Goal: Task Accomplishment & Management: Use online tool/utility

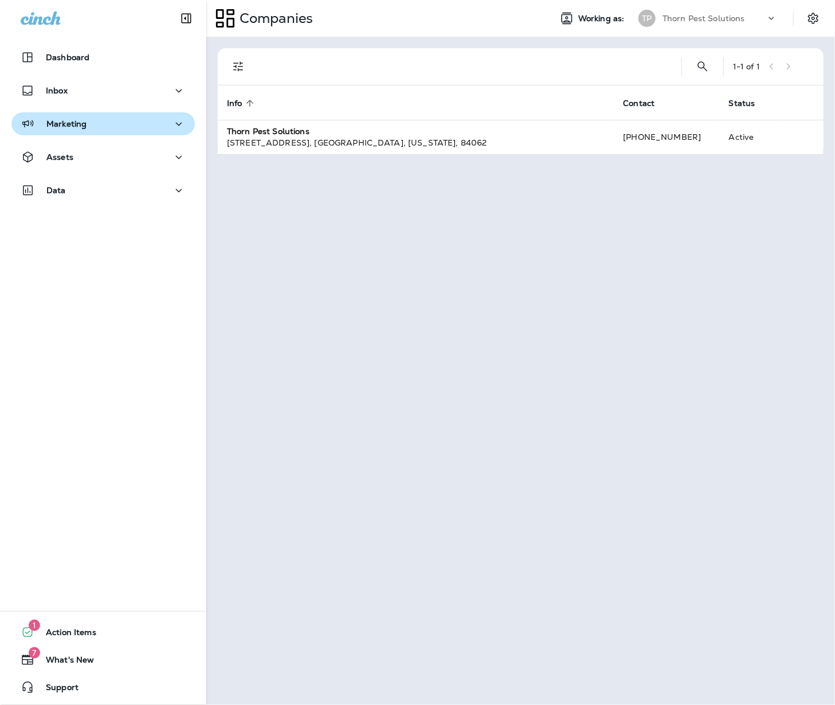
click at [172, 119] on icon "button" at bounding box center [179, 124] width 14 height 14
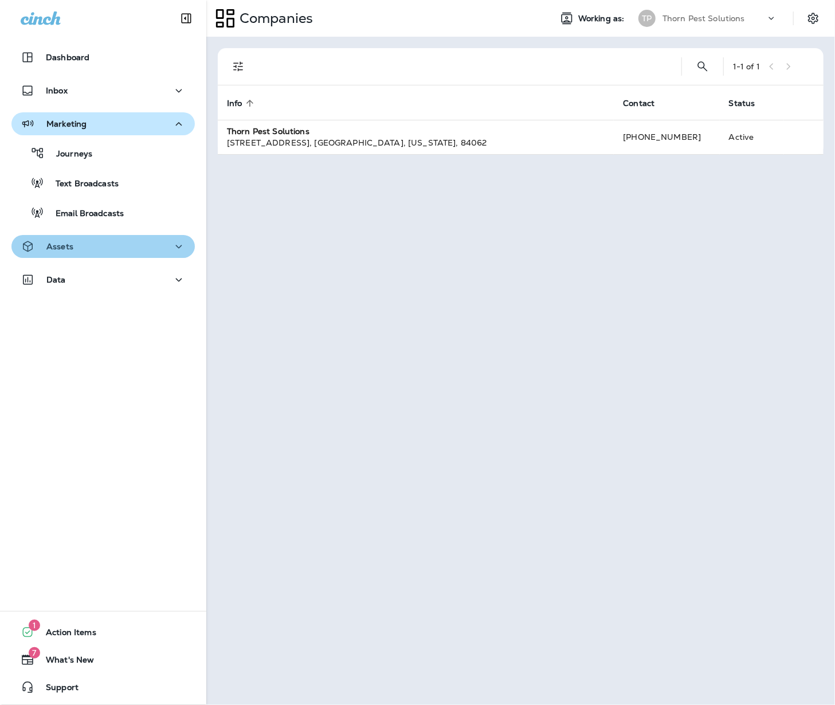
click at [172, 244] on icon "button" at bounding box center [179, 247] width 14 height 14
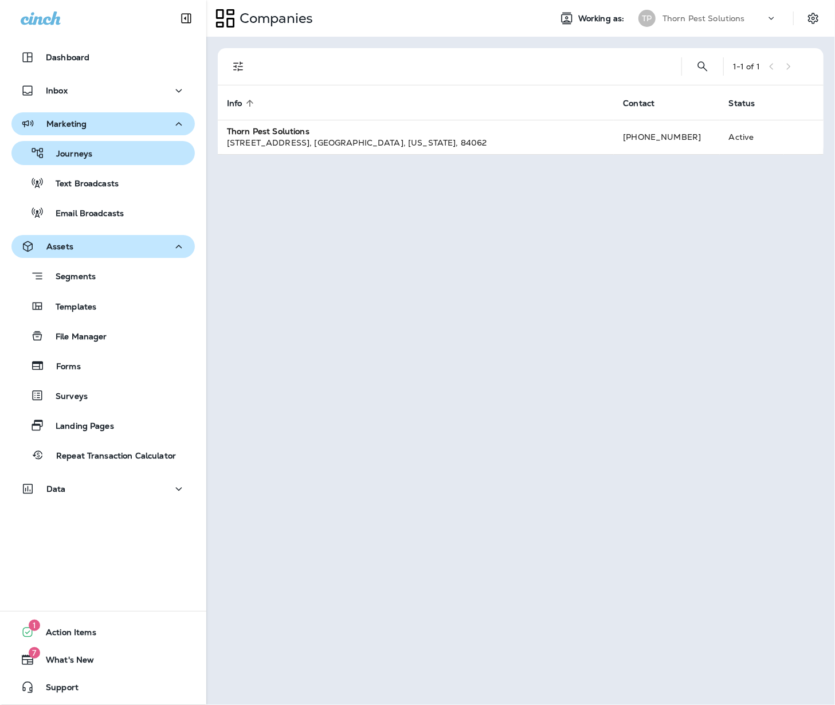
click at [140, 156] on div "Journeys" at bounding box center [103, 152] width 174 height 17
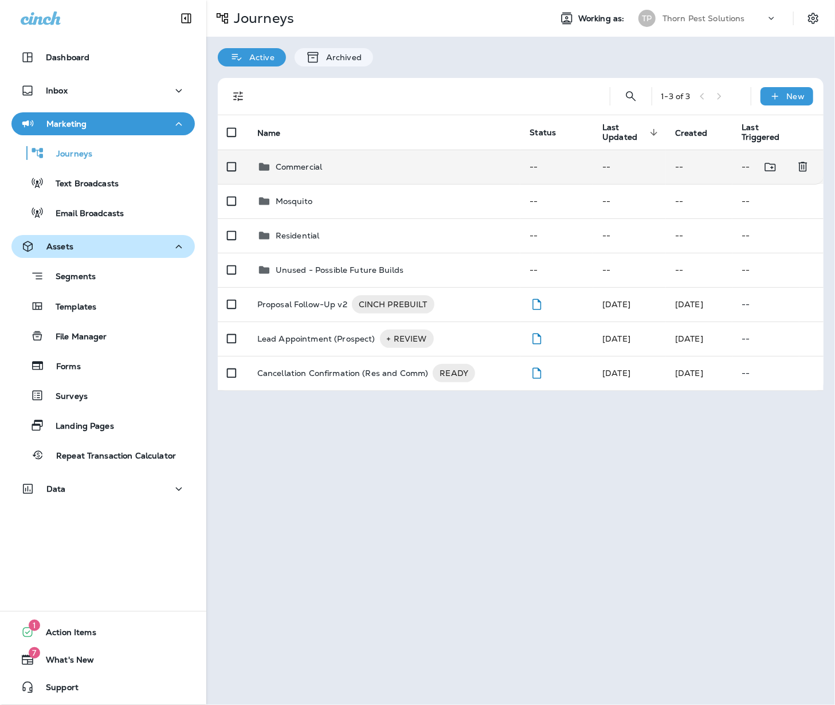
click at [312, 162] on p "Commercial" at bounding box center [299, 166] width 46 height 9
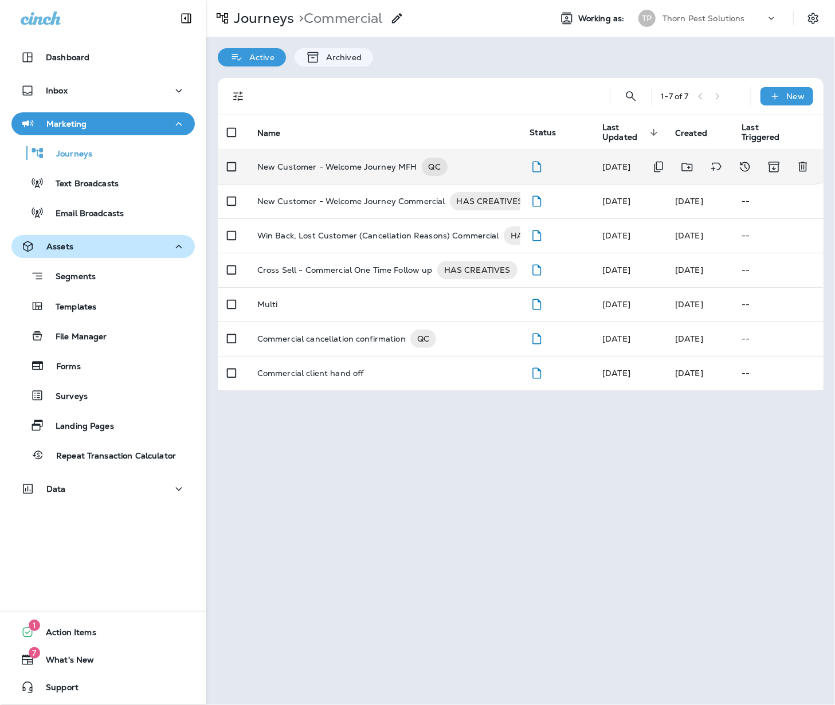
click at [358, 164] on p "New Customer - Welcome Journey MFH" at bounding box center [337, 167] width 160 height 18
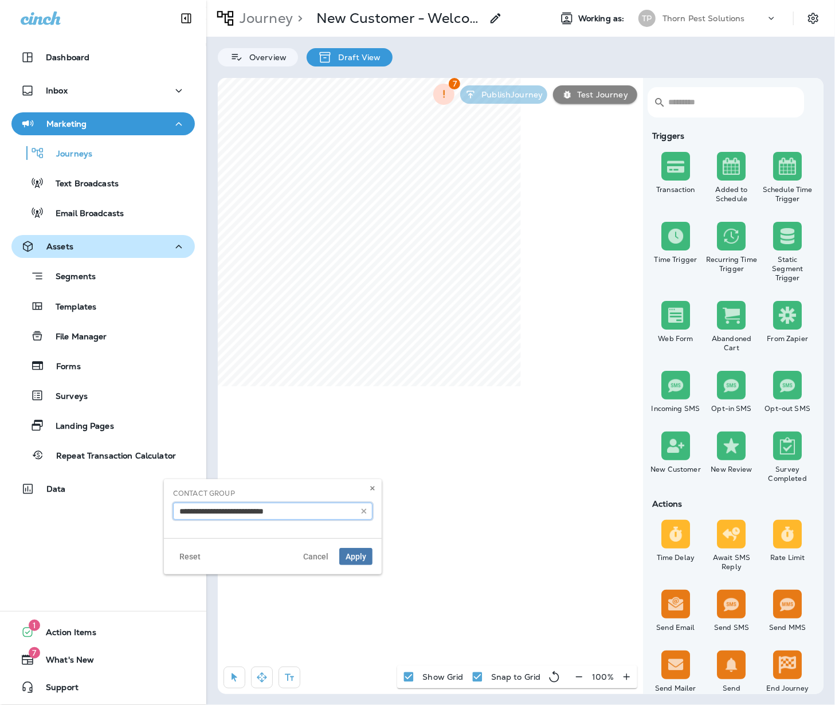
click at [303, 518] on input "text" at bounding box center [272, 511] width 199 height 17
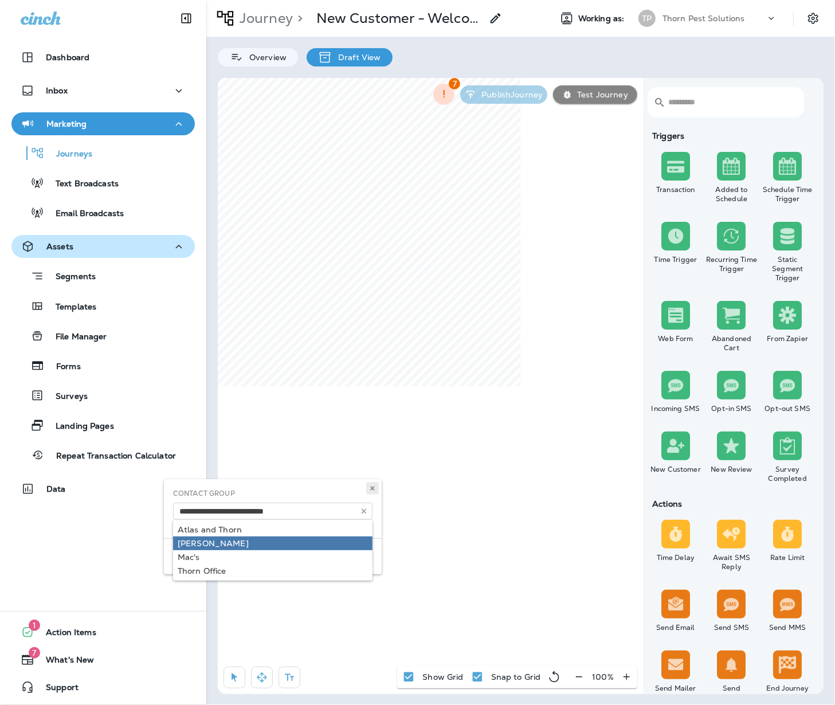
click at [370, 489] on icon at bounding box center [372, 488] width 7 height 7
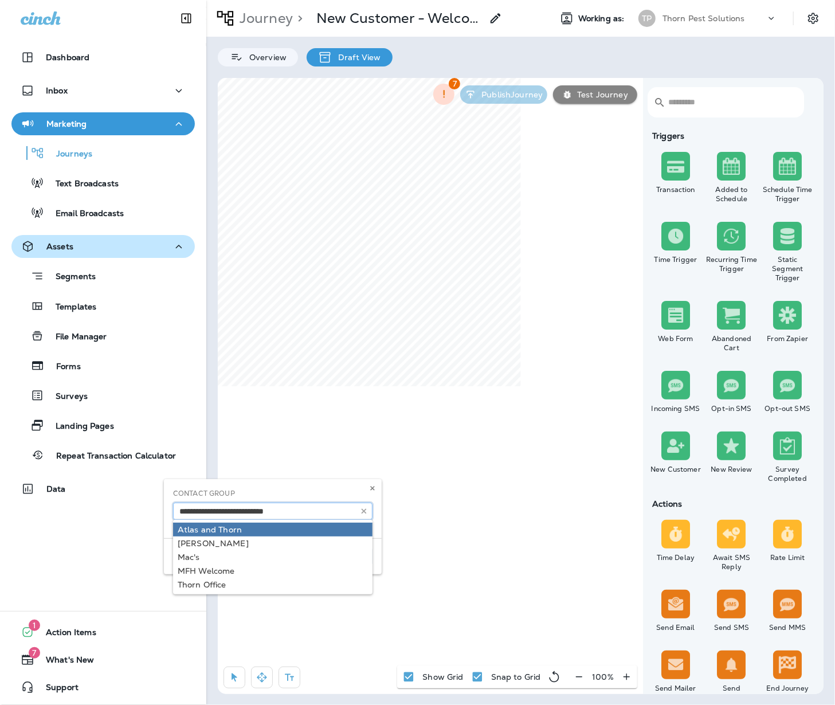
click at [344, 512] on input "text" at bounding box center [272, 511] width 199 height 17
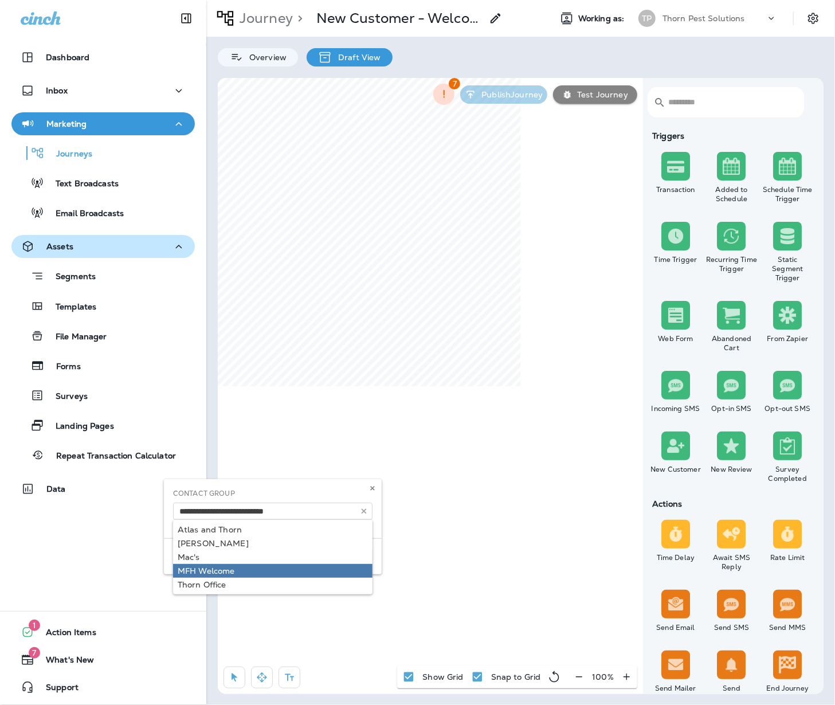
type input "**********"
click at [241, 574] on div "**********" at bounding box center [273, 526] width 218 height 95
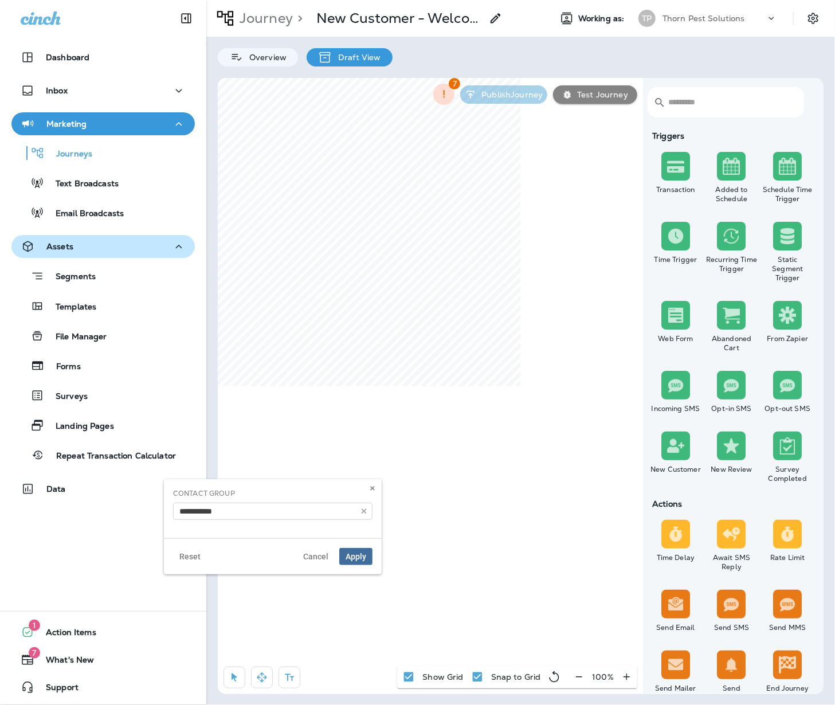
click at [347, 560] on span "Apply" at bounding box center [356, 556] width 21 height 8
click at [326, 513] on input "text" at bounding box center [272, 511] width 199 height 17
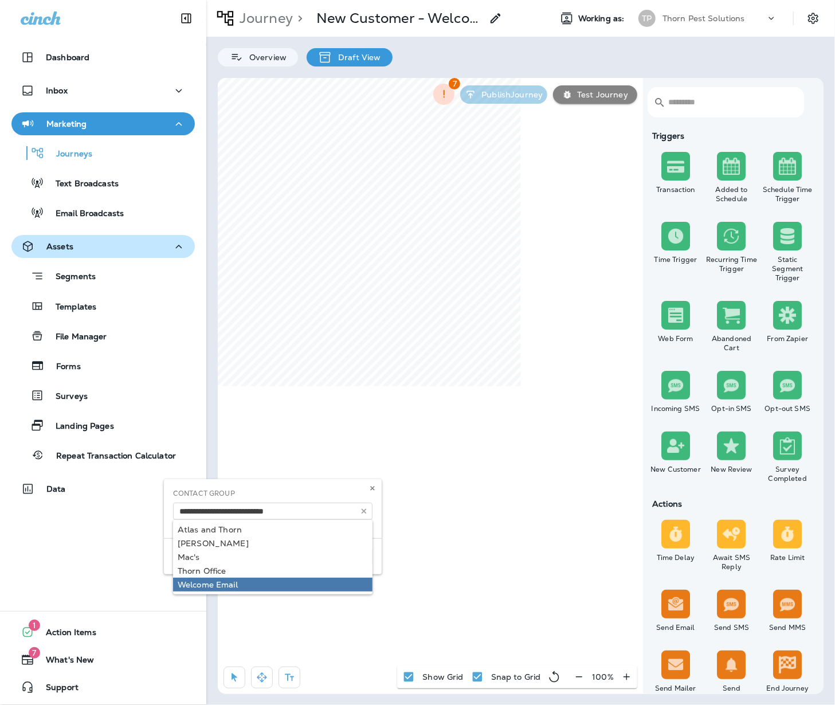
type input "**********"
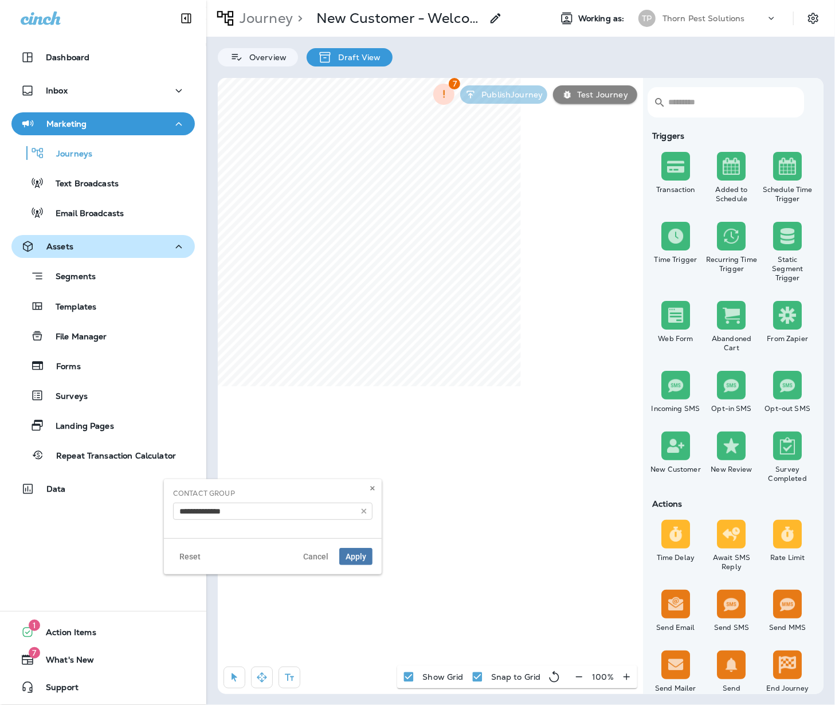
click at [276, 65] on body "Dashboard Inbox Marketing Journeys Text Broadcasts Email Broadcasts Assets Segm…" at bounding box center [417, 32] width 835 height 65
click at [354, 560] on span "Apply" at bounding box center [356, 556] width 21 height 8
click at [370, 491] on icon at bounding box center [372, 488] width 7 height 7
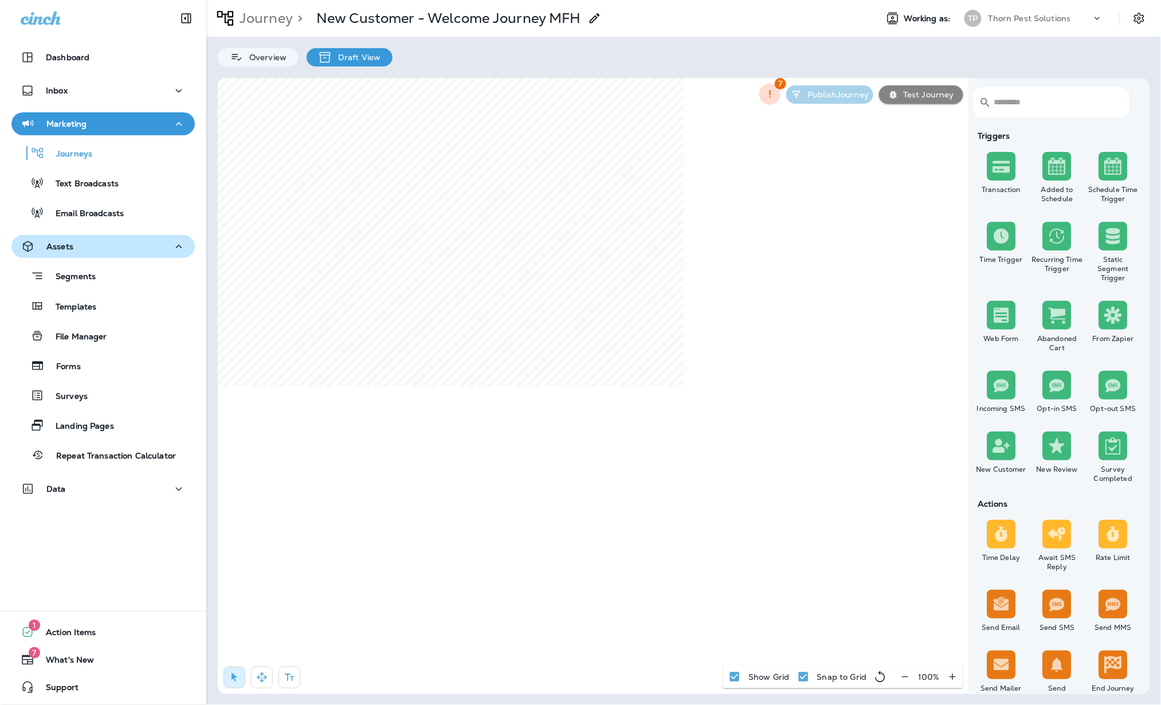
click at [145, 248] on div "Assets" at bounding box center [103, 247] width 165 height 14
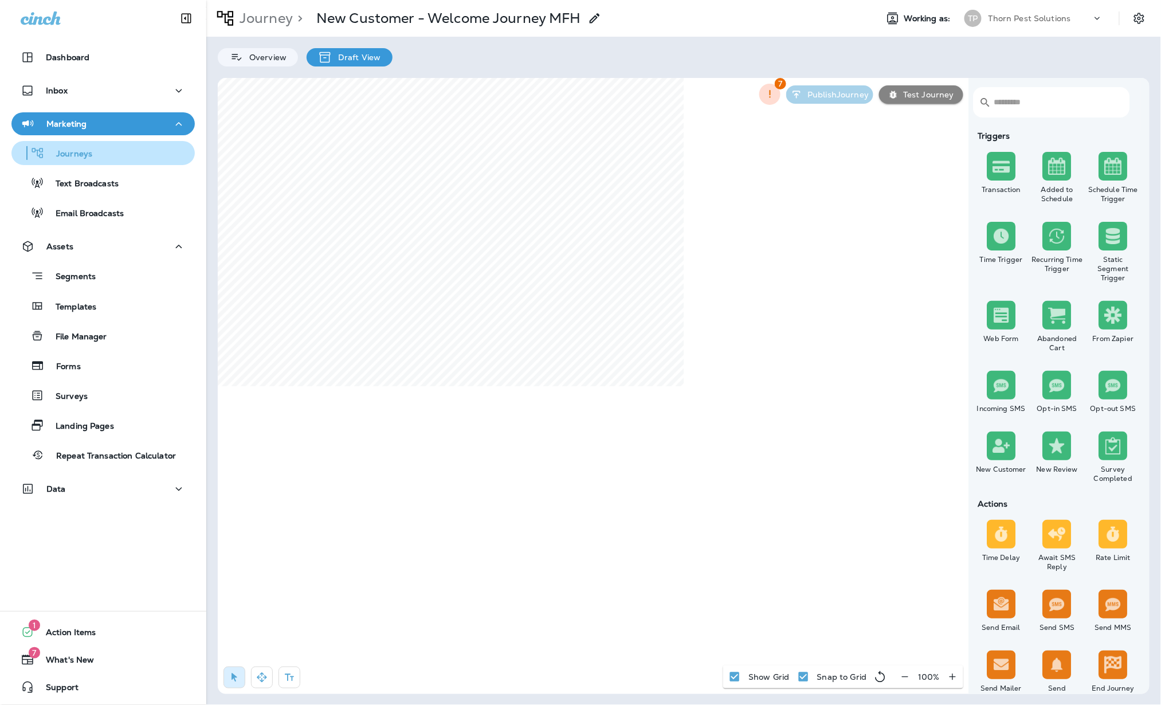
click at [93, 149] on div "Journeys" at bounding box center [103, 152] width 174 height 17
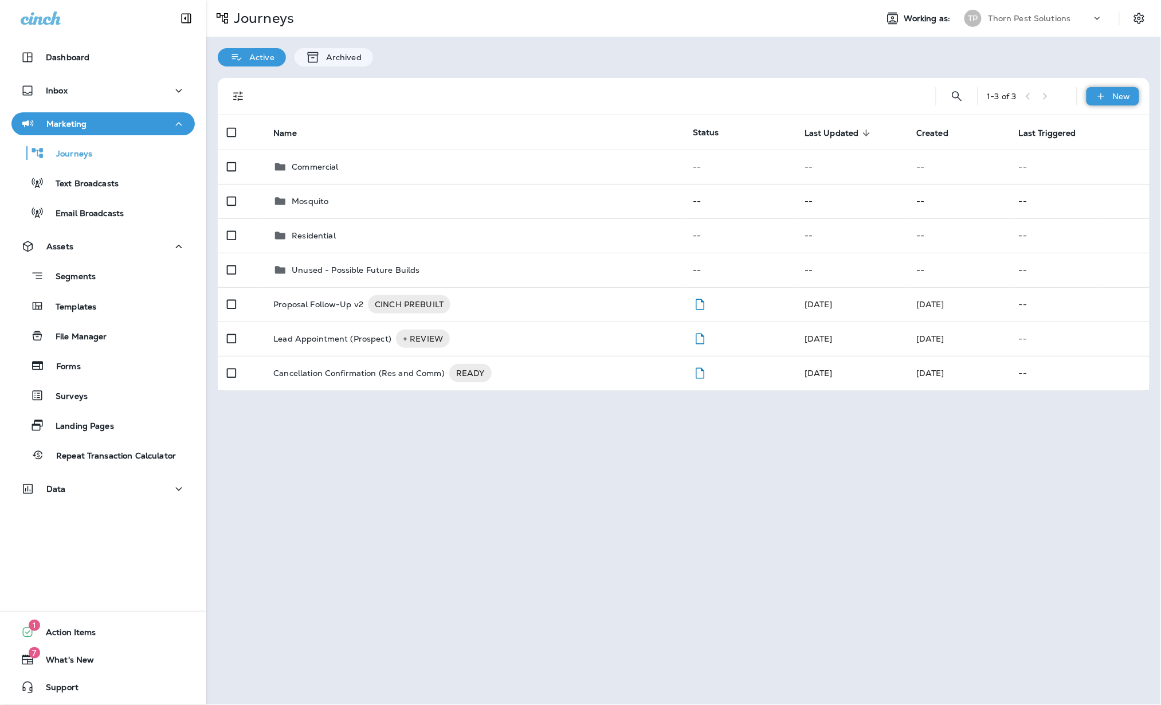
click at [834, 96] on p "New" at bounding box center [1122, 96] width 18 height 9
click at [834, 124] on p "New Journey" at bounding box center [1101, 123] width 57 height 9
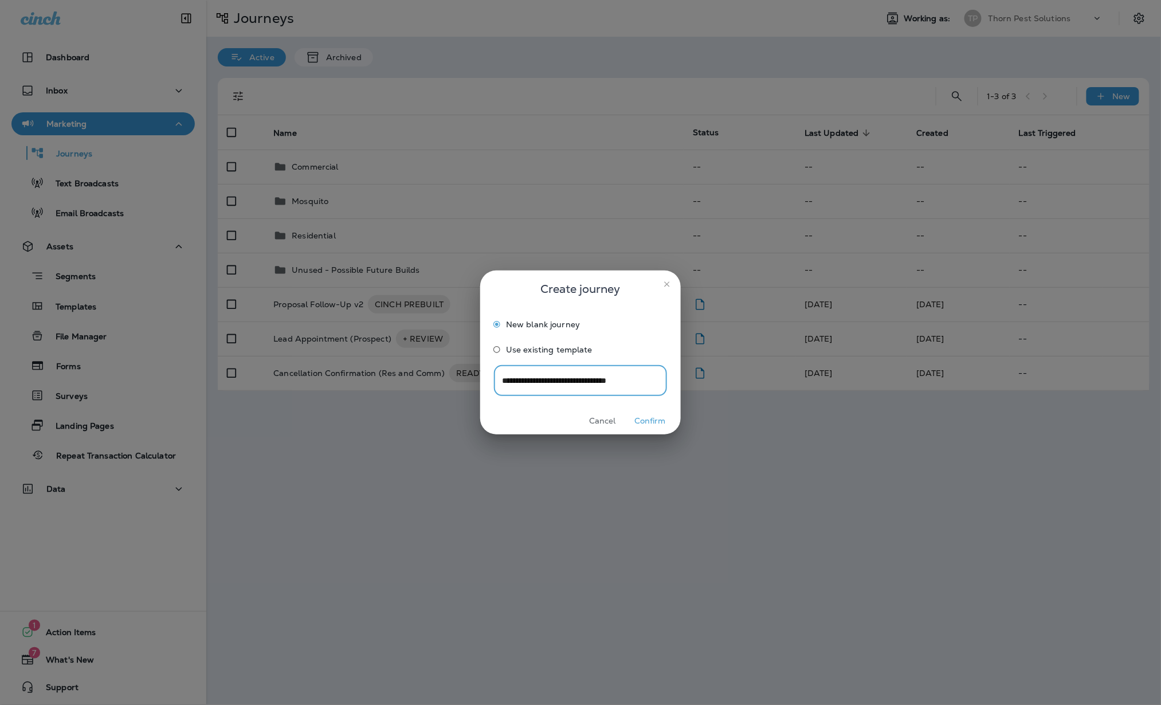
type input "**********"
click at [649, 414] on button "Confirm" at bounding box center [650, 421] width 43 height 18
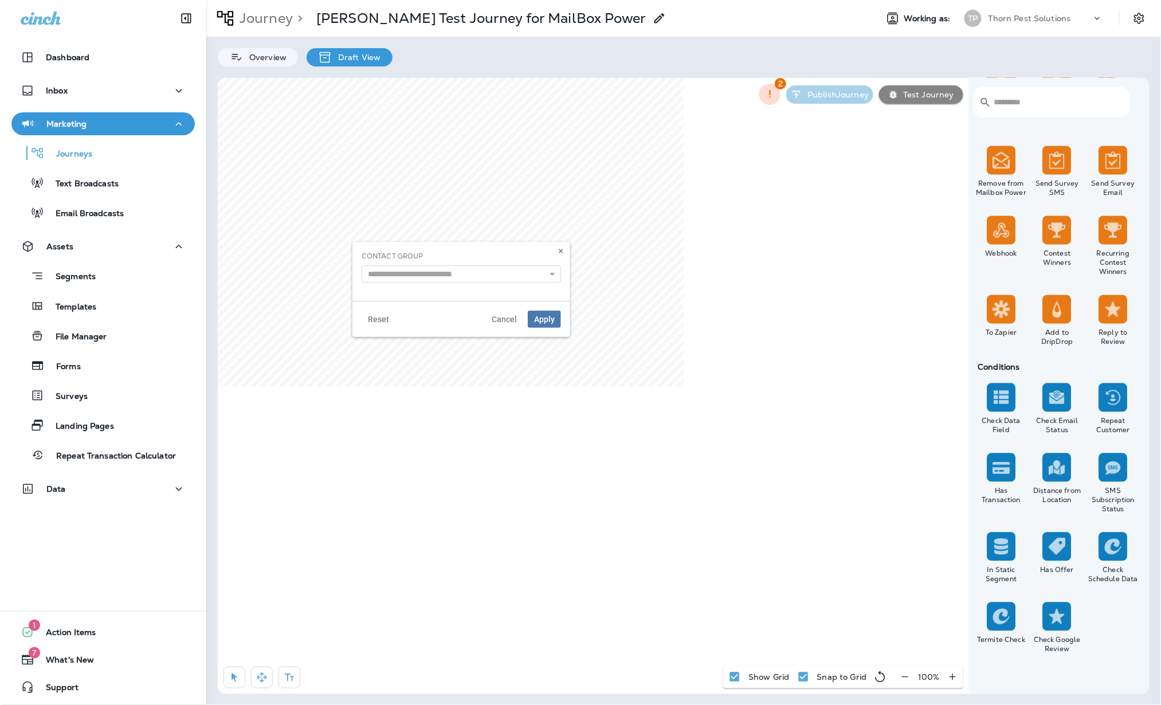
scroll to position [819, 0]
click at [558, 248] on icon at bounding box center [561, 251] width 7 height 7
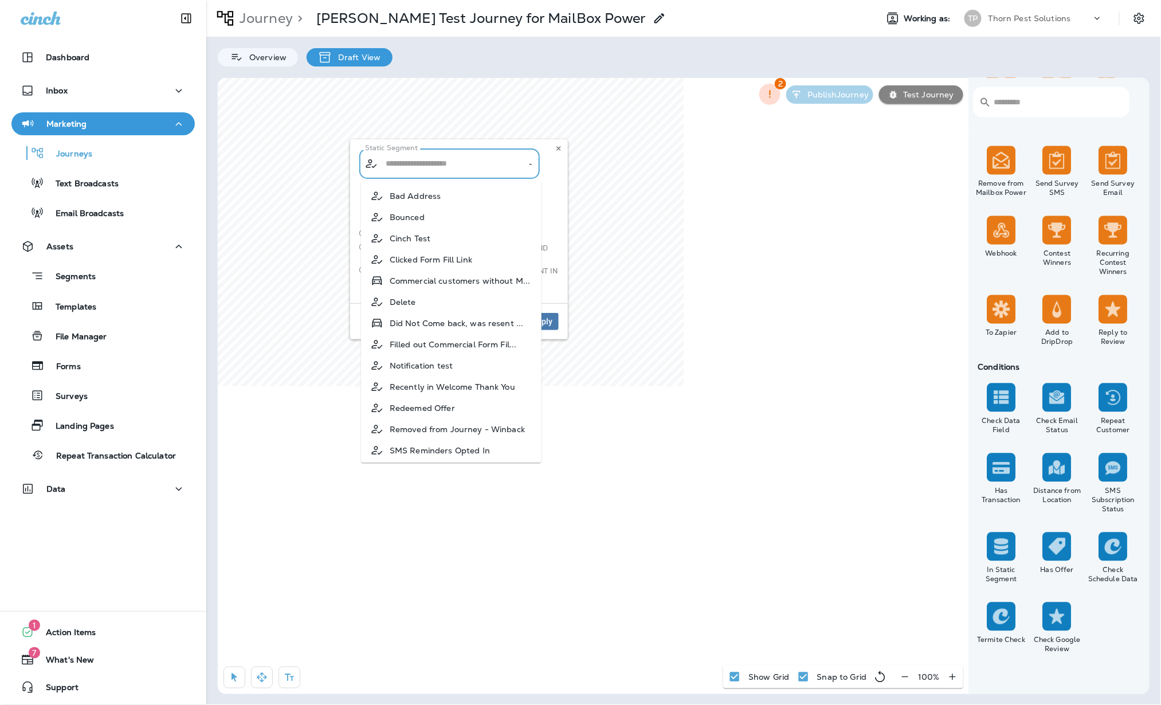
click at [494, 164] on input "text" at bounding box center [450, 164] width 135 height 20
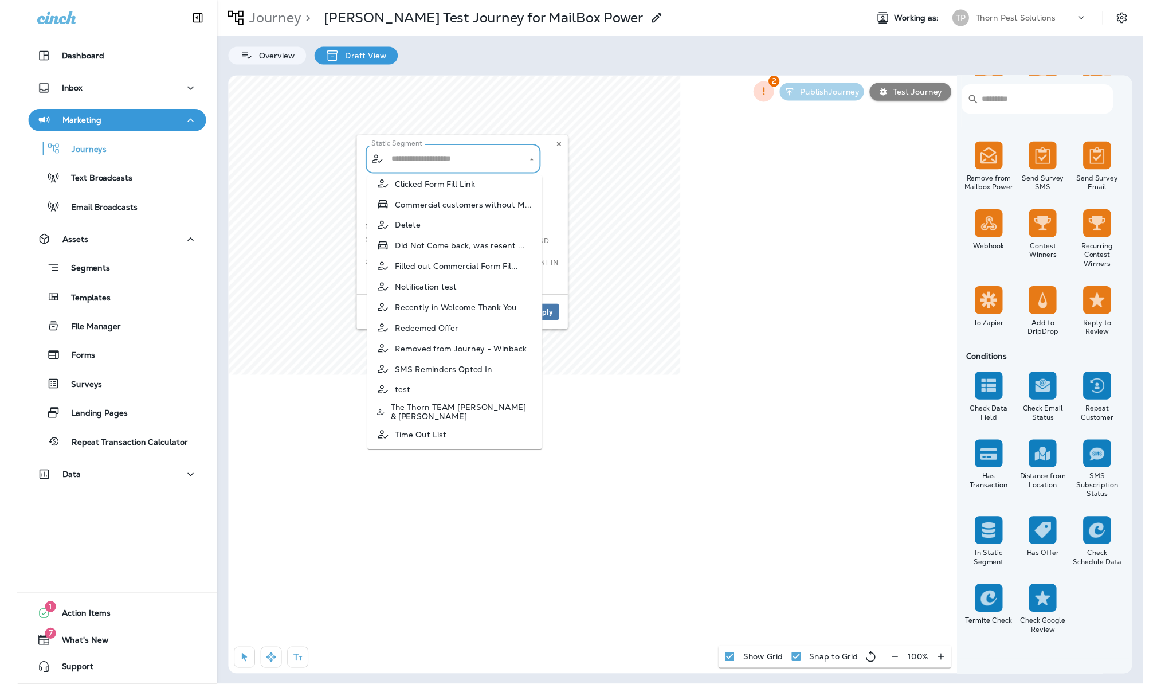
scroll to position [74, 0]
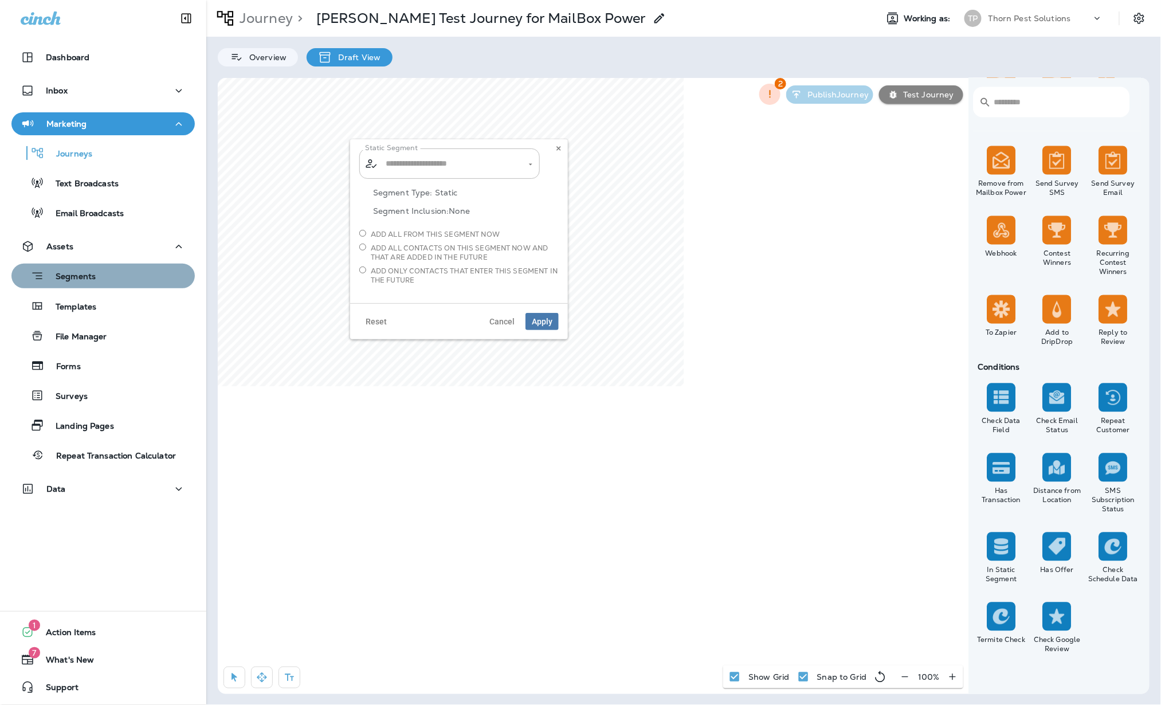
click at [107, 276] on div "Segments" at bounding box center [103, 276] width 174 height 18
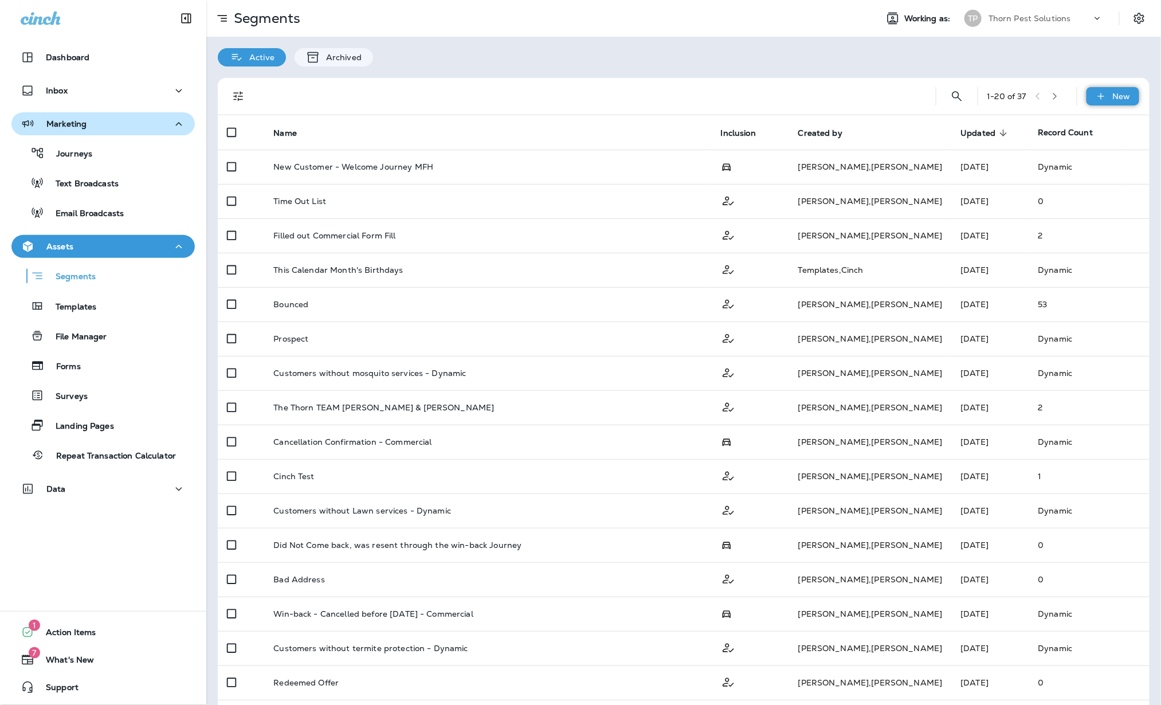
click at [834, 97] on p "New" at bounding box center [1122, 96] width 18 height 9
click at [834, 125] on p "New Segment" at bounding box center [1067, 123] width 61 height 9
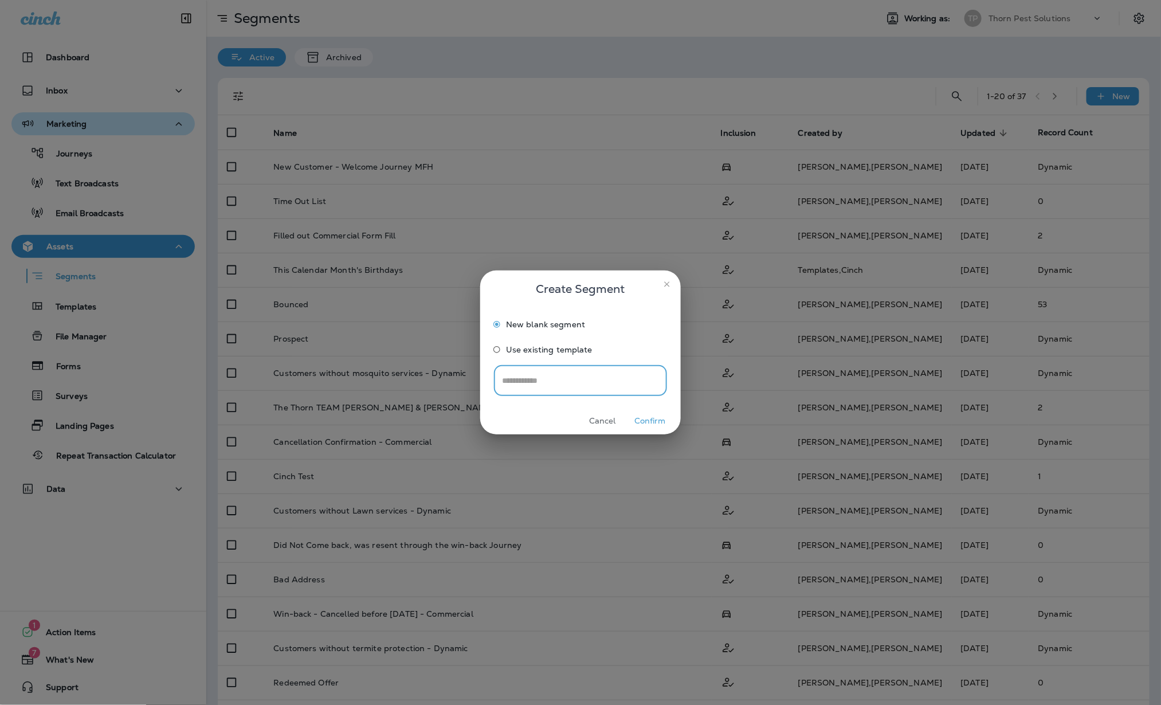
click at [562, 375] on input "text" at bounding box center [580, 381] width 173 height 30
type input "**********"
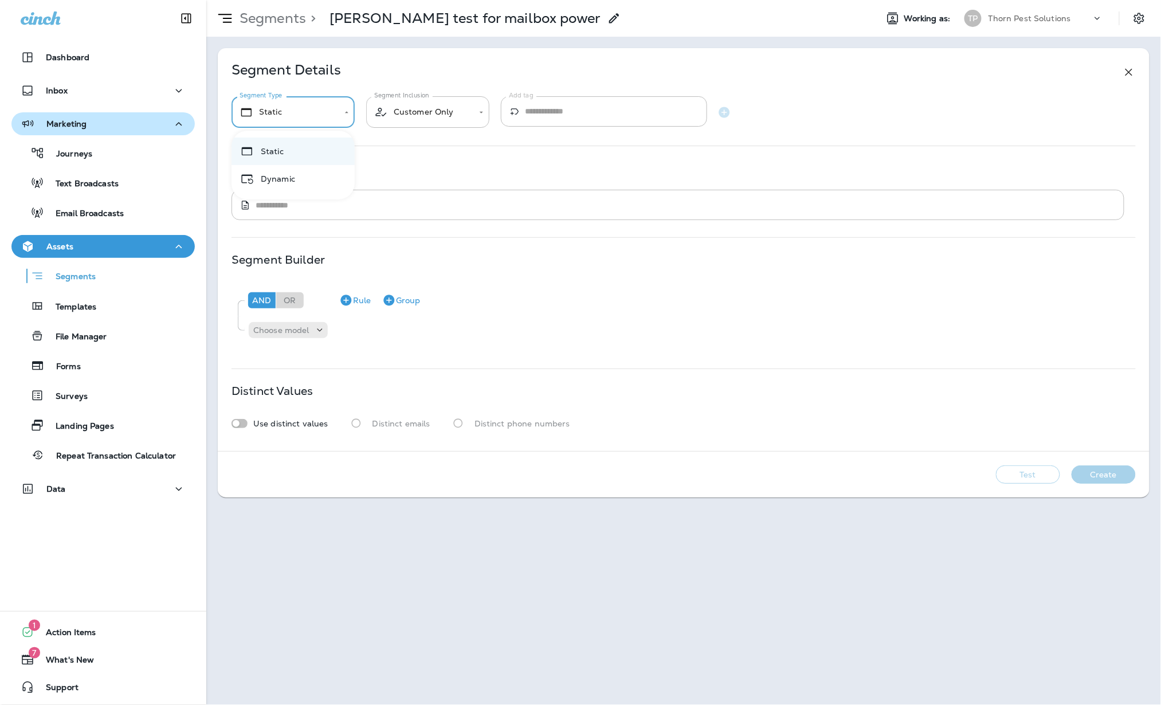
click at [310, 0] on body "**********" at bounding box center [580, 0] width 1161 height 0
click at [310, 112] on div at bounding box center [580, 352] width 1161 height 705
click at [411, 0] on body "**********" at bounding box center [580, 0] width 1161 height 0
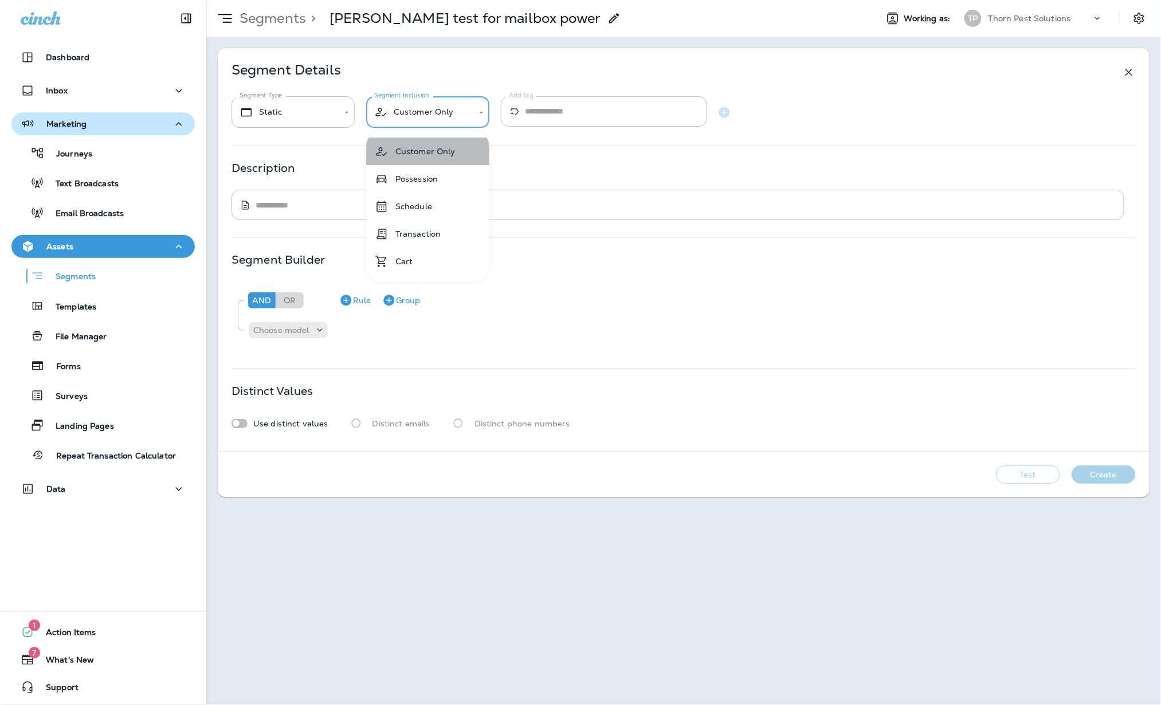
click at [425, 154] on li "Customer Only" at bounding box center [427, 152] width 123 height 28
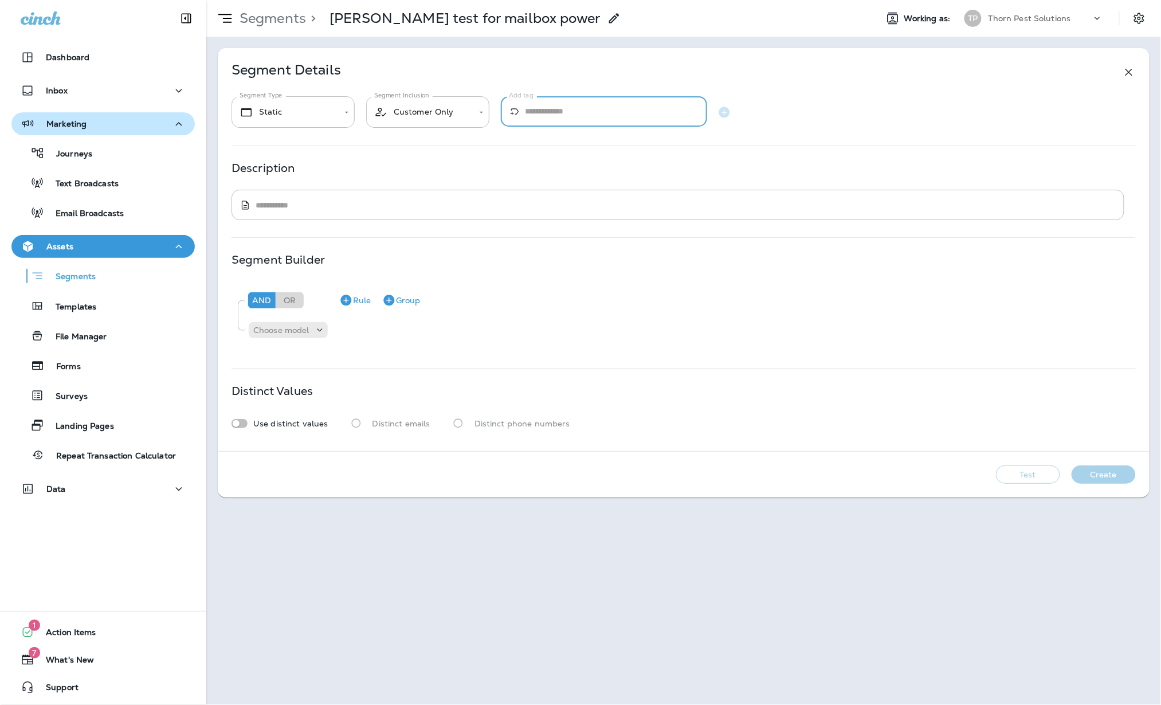
click at [590, 124] on input "Add tag" at bounding box center [616, 111] width 182 height 30
drag, startPoint x: 383, startPoint y: 168, endPoint x: 377, endPoint y: 168, distance: 5.8
click at [382, 168] on div "Description" at bounding box center [684, 167] width 904 height 9
click at [285, 335] on p "Choose model" at bounding box center [281, 329] width 56 height 9
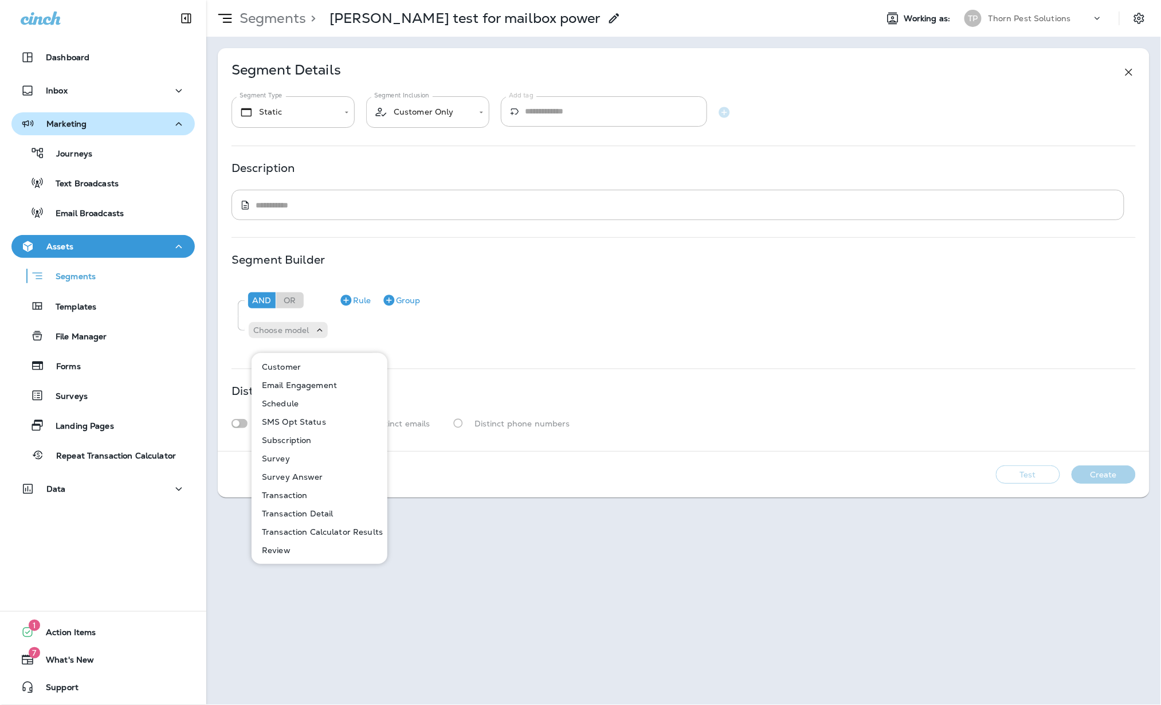
click at [296, 617] on div "**********" at bounding box center [683, 352] width 955 height 705
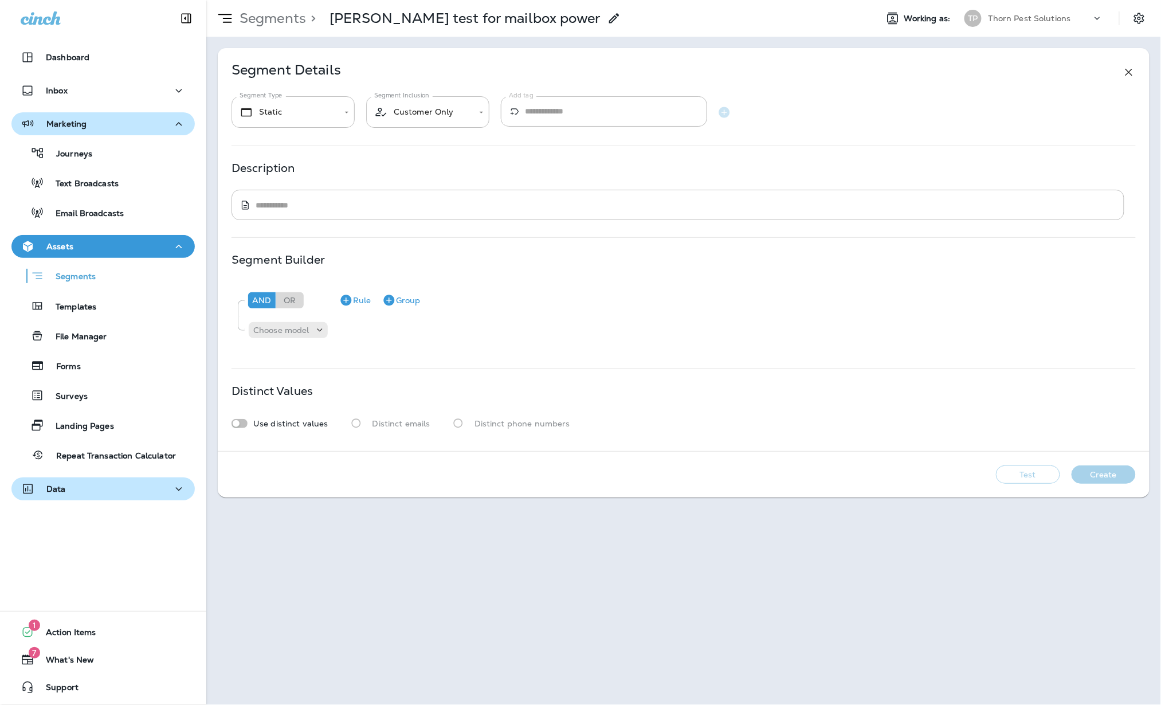
click at [176, 489] on icon "button" at bounding box center [179, 489] width 14 height 14
click at [173, 489] on icon "button" at bounding box center [179, 489] width 14 height 14
click at [62, 682] on span "Support" at bounding box center [56, 689] width 44 height 14
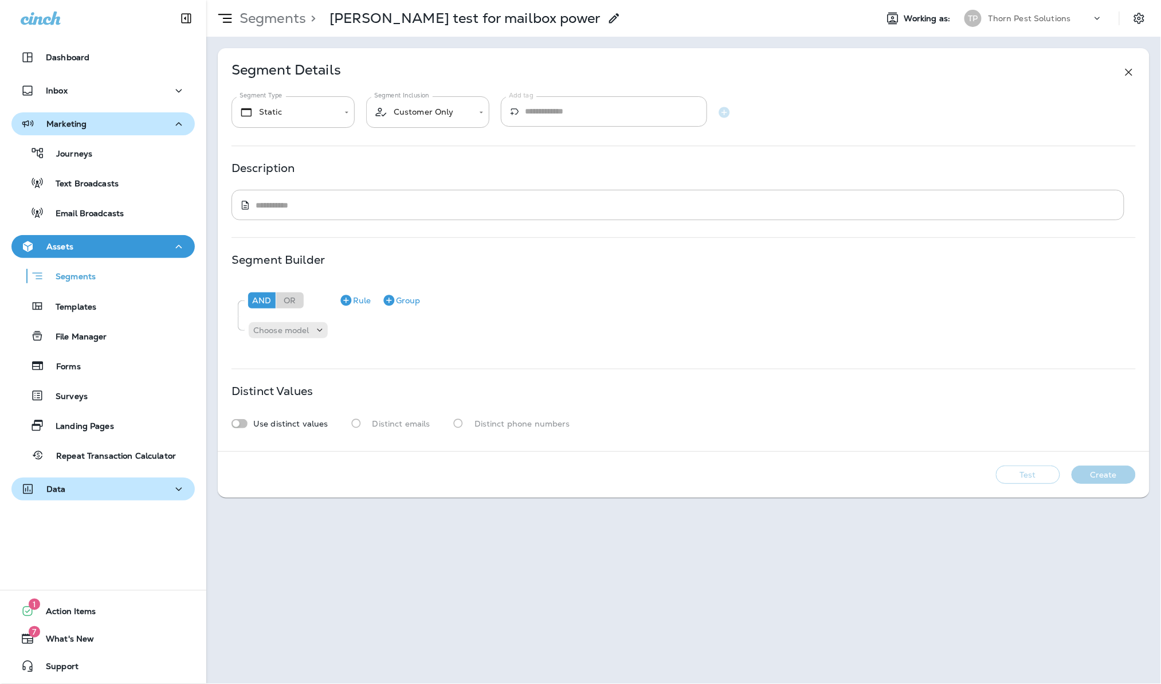
click at [563, 168] on div "Description" at bounding box center [684, 167] width 904 height 9
